Goal: Information Seeking & Learning: Check status

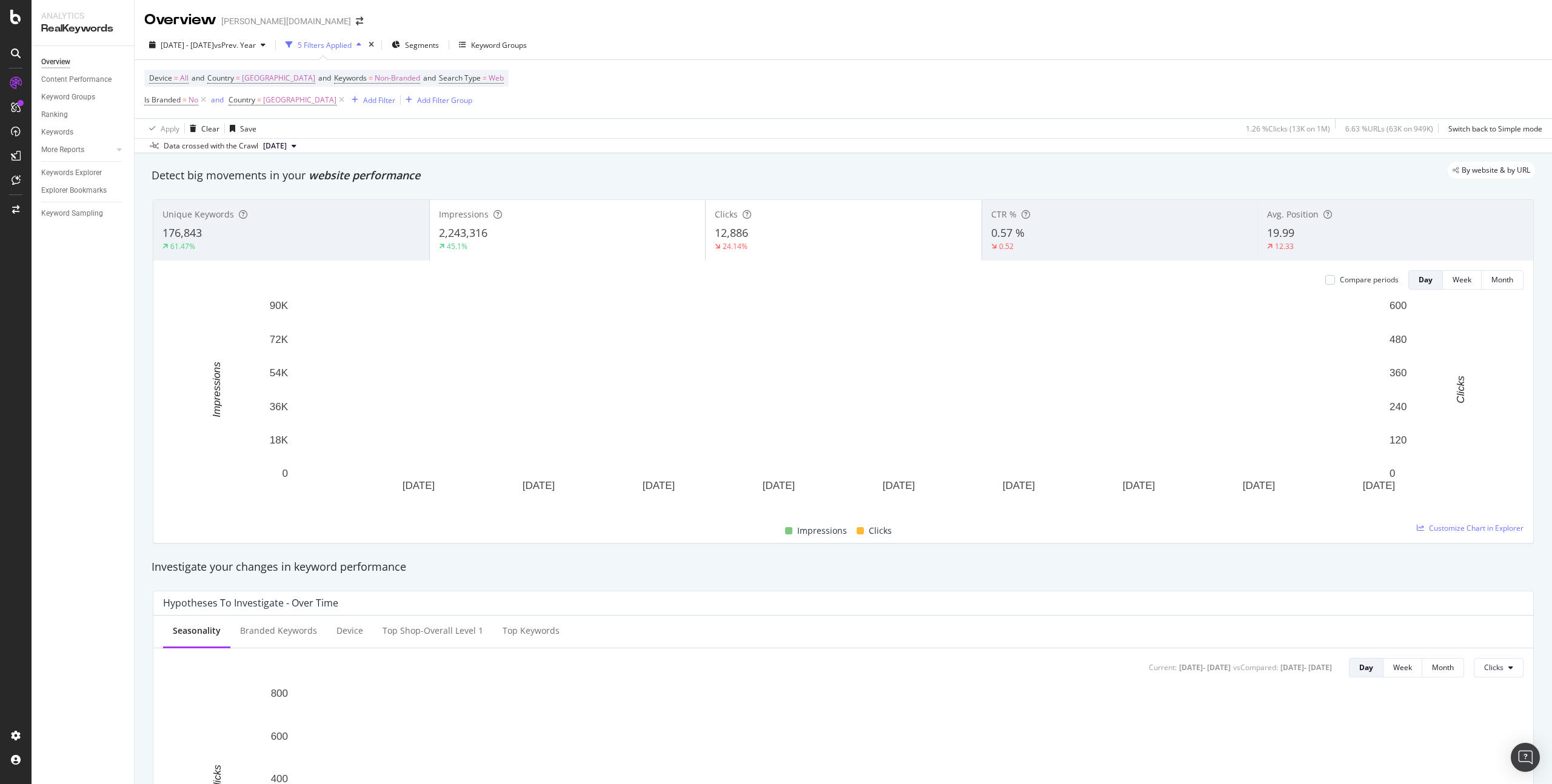
scroll to position [3, 0]
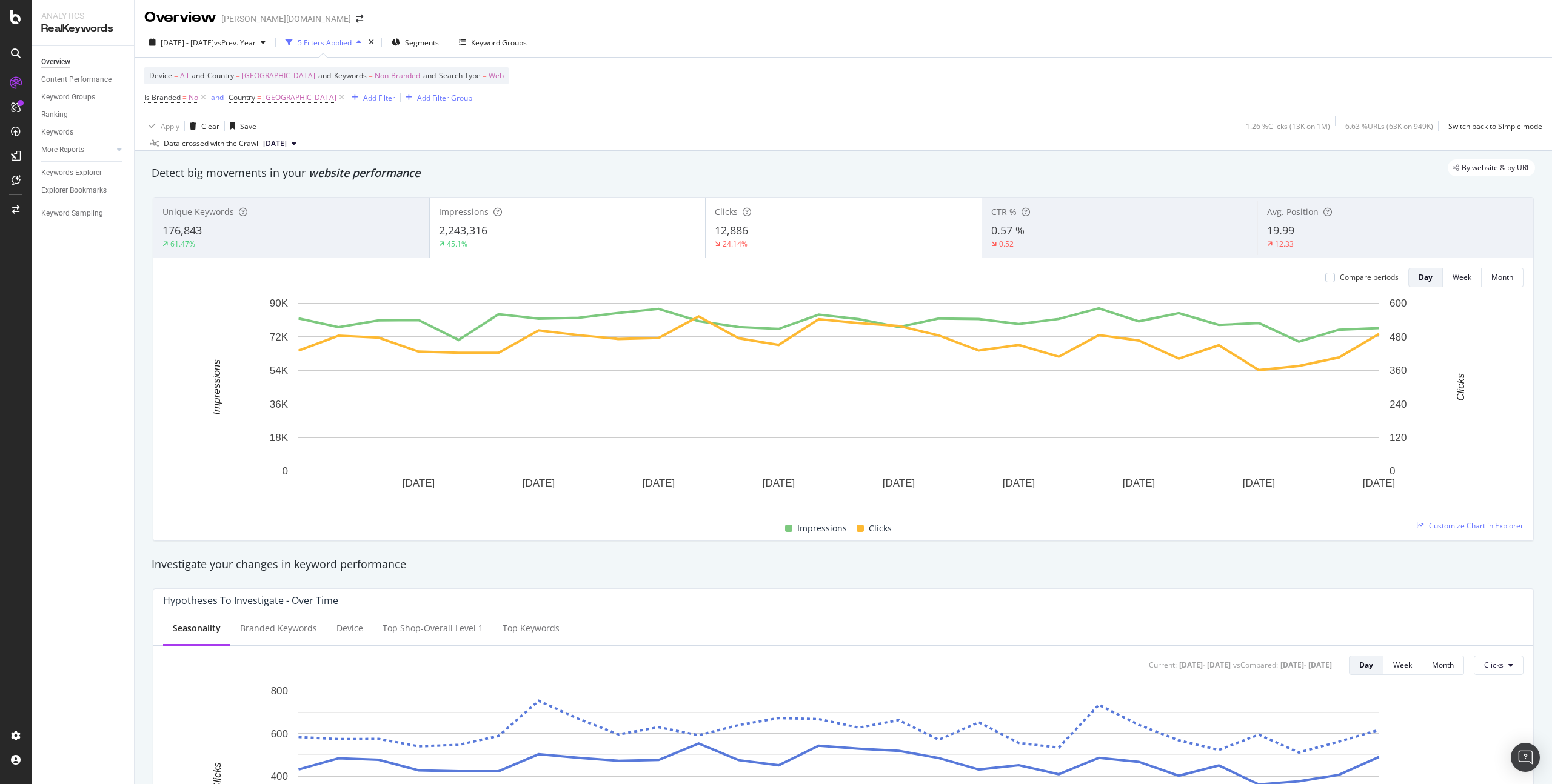
click at [644, 41] on div "2025 Jul. 21st - Aug. 17th vs Prev. Year 5 Filters Applied Segments Keyword Gro…" at bounding box center [843, 45] width 1417 height 24
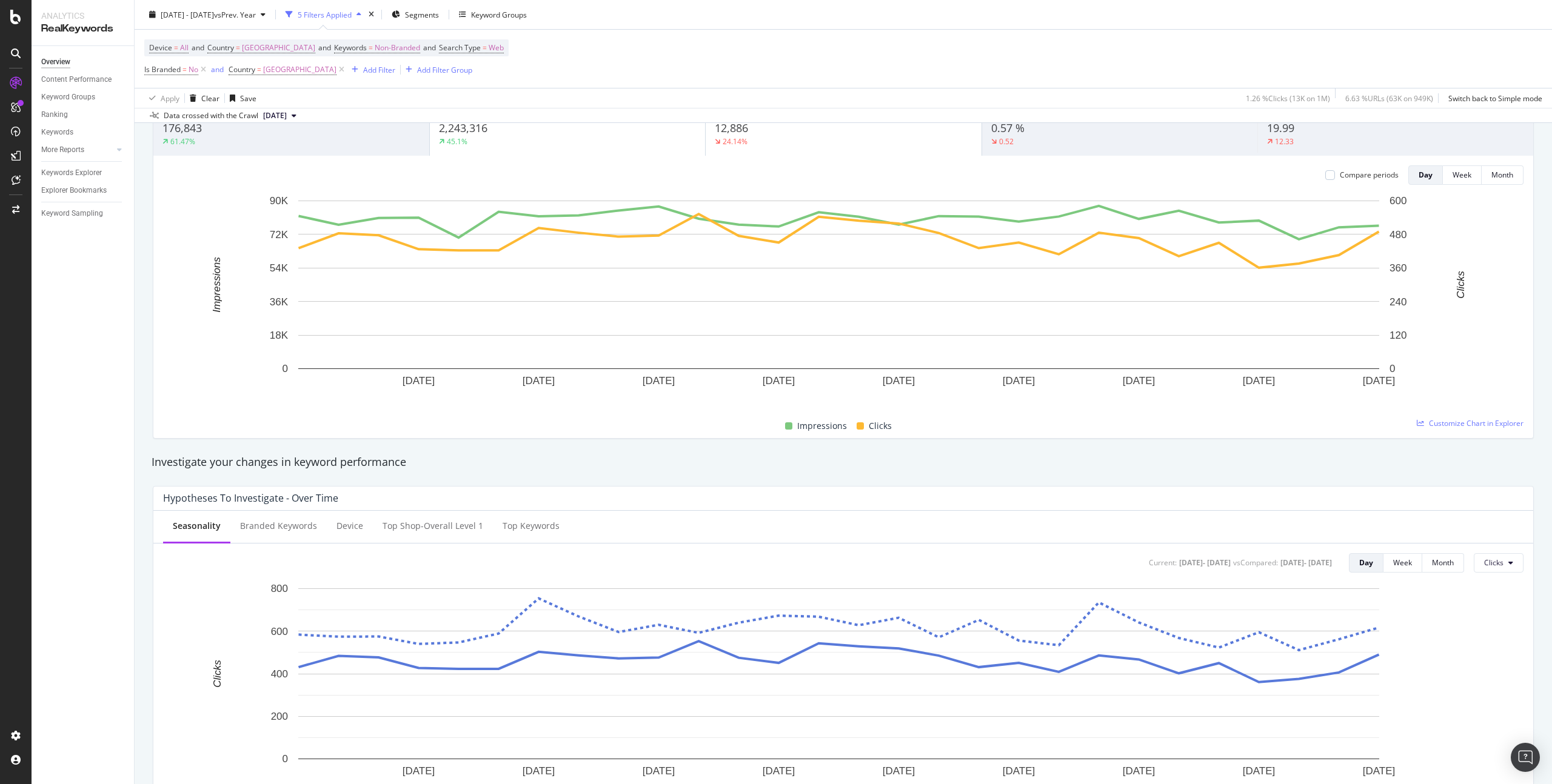
scroll to position [0, 0]
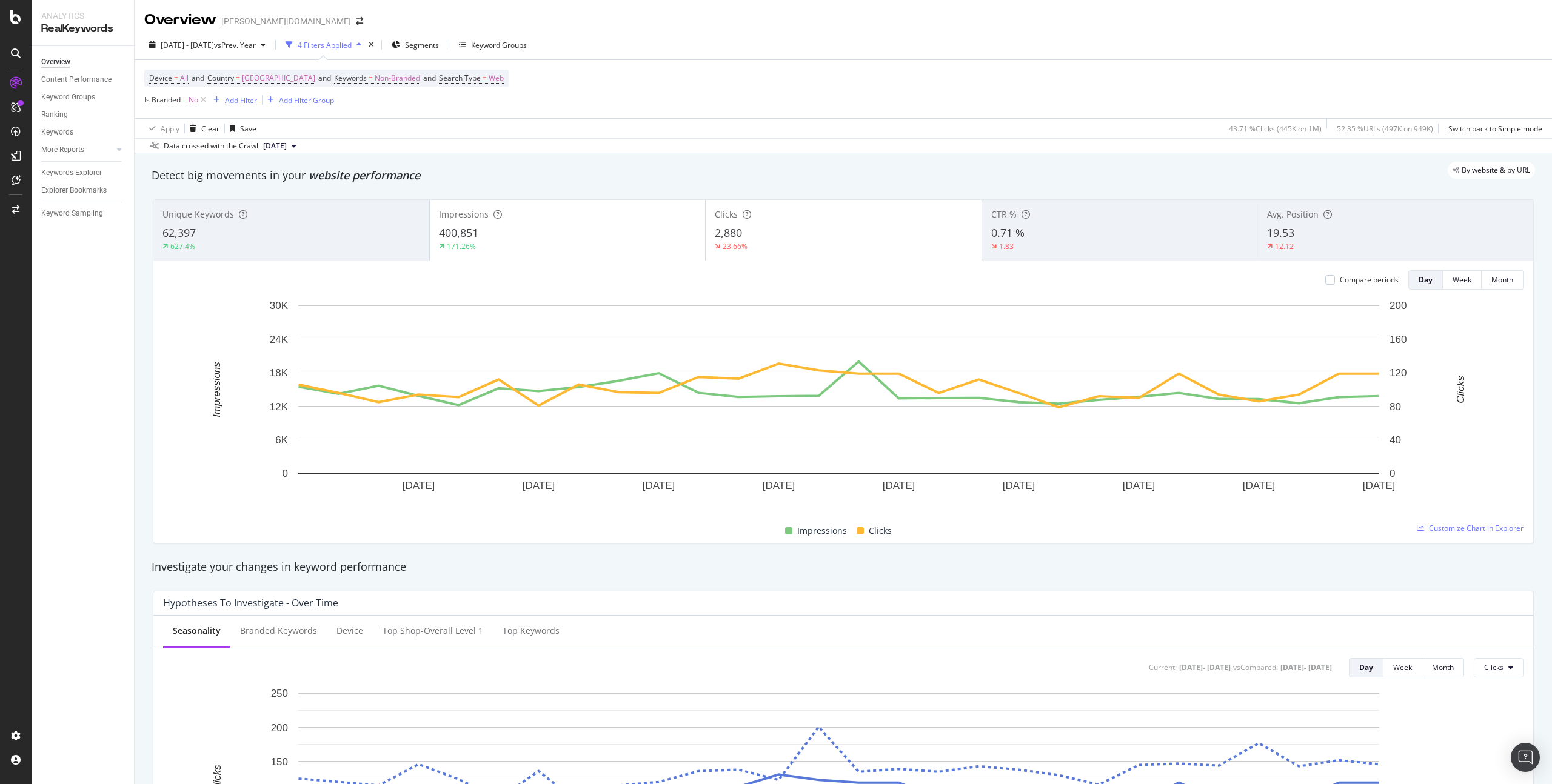
click at [668, 23] on div "Overview [PERSON_NAME][DOMAIN_NAME]" at bounding box center [843, 15] width 1417 height 30
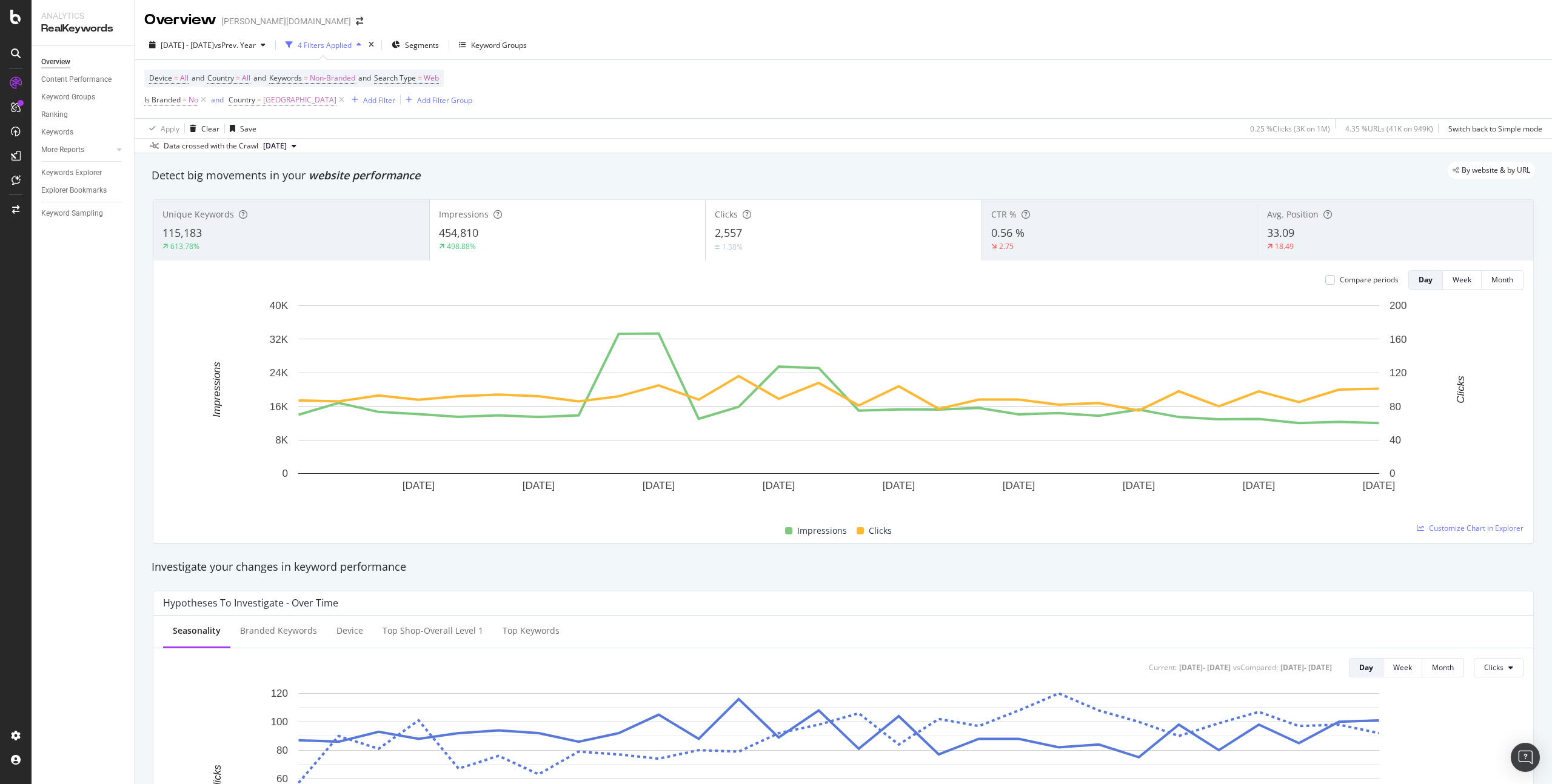
click at [783, 22] on div "Overview [PERSON_NAME][DOMAIN_NAME]" at bounding box center [843, 15] width 1417 height 30
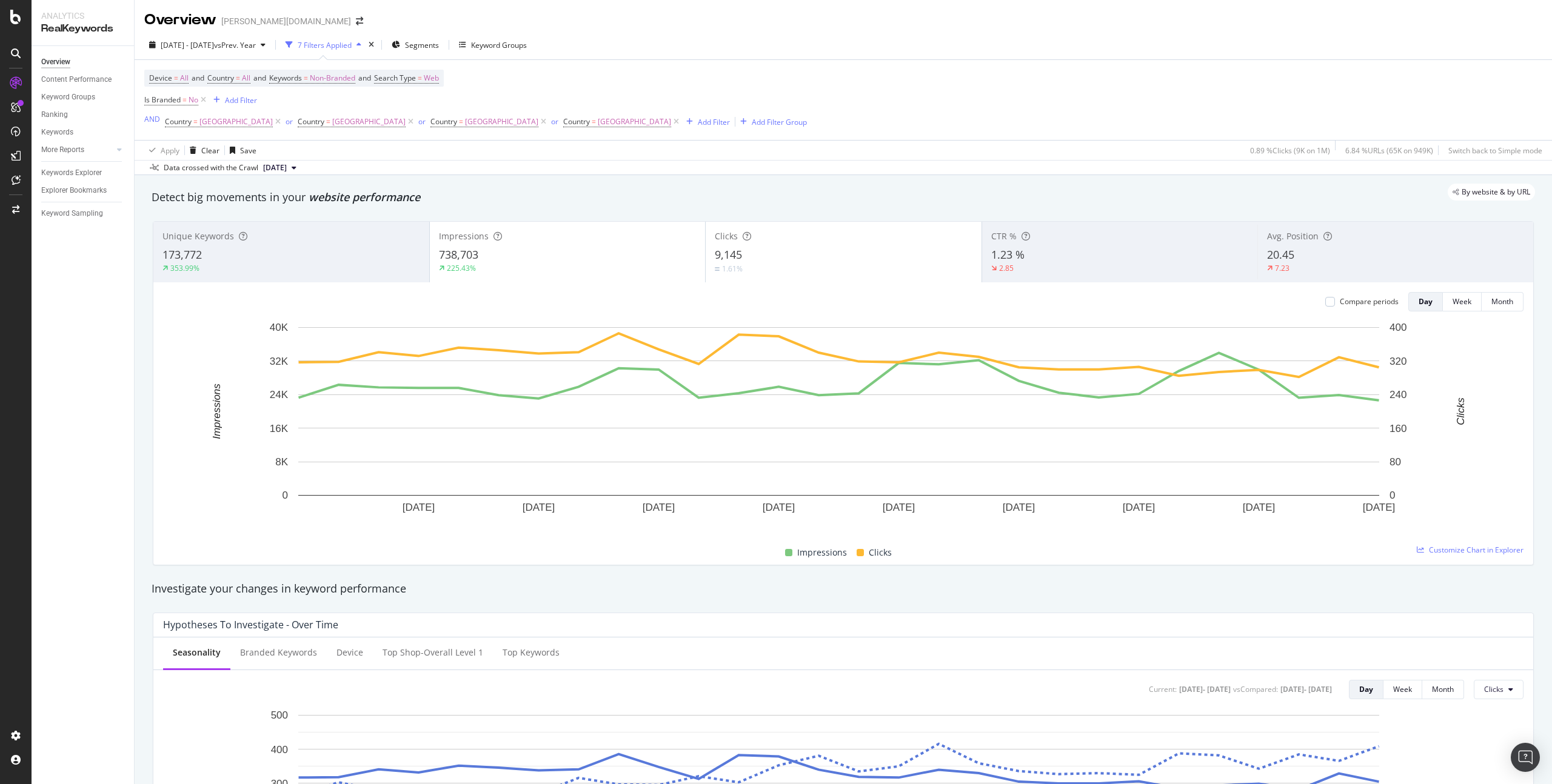
click at [999, 34] on div "2025 Jul. 21st - Aug. 17th vs Prev. Year 7 Filters Applied Segments Keyword Gro…" at bounding box center [843, 103] width 1417 height 145
